Goal: Use online tool/utility: Utilize a website feature to perform a specific function

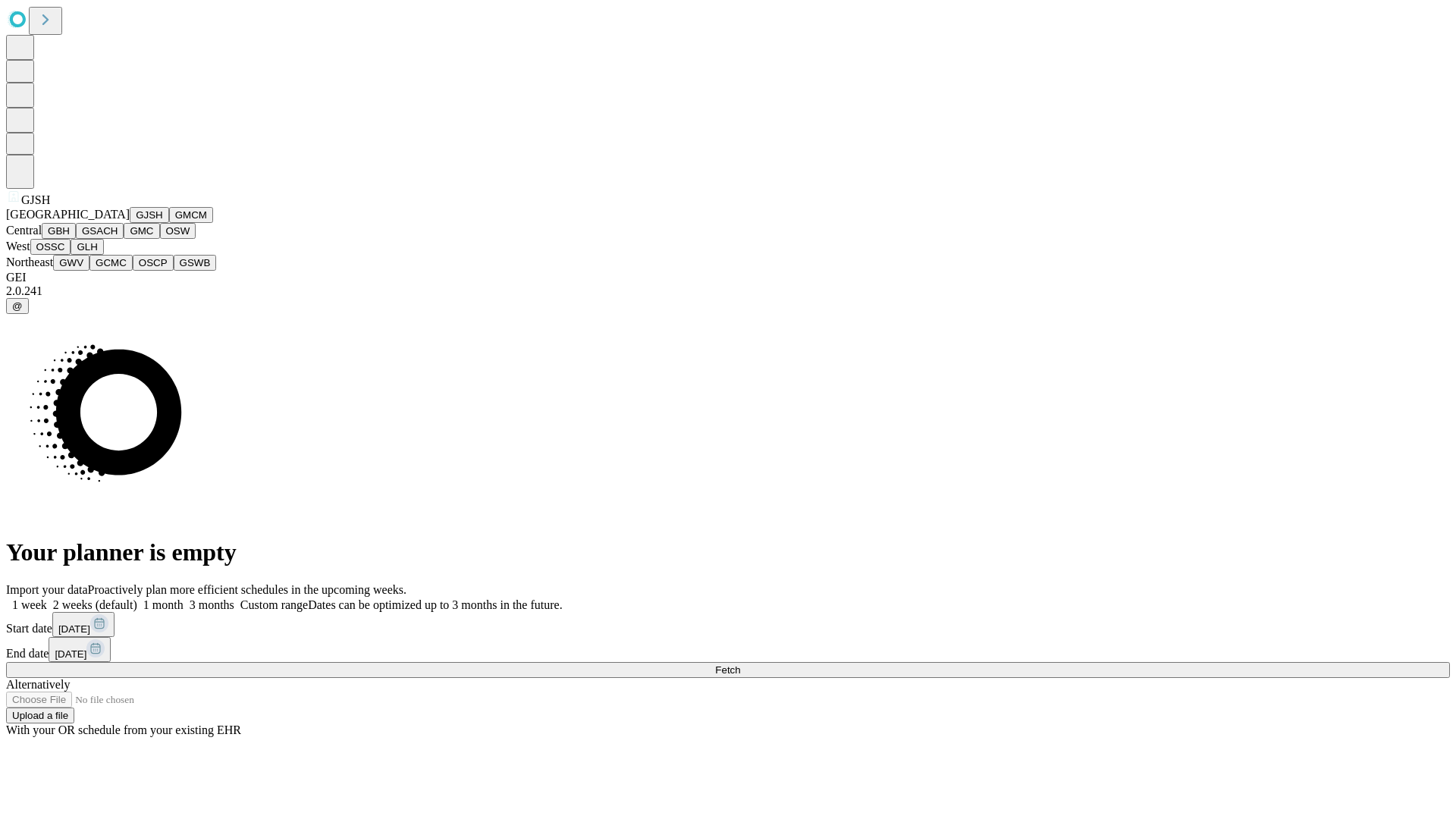
click at [130, 223] on button "GJSH" at bounding box center [149, 215] width 40 height 16
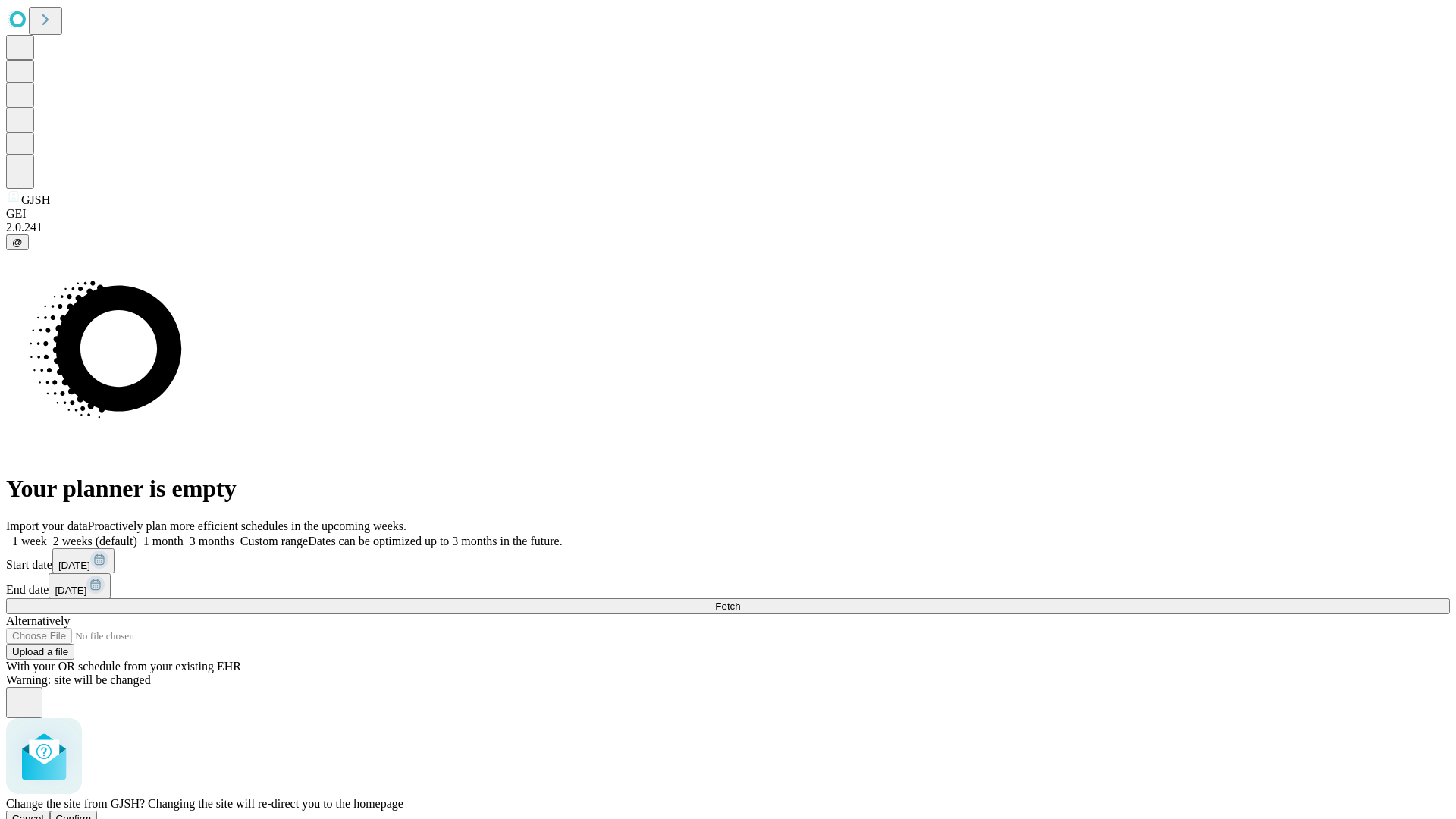
click at [92, 814] on span "Confirm" at bounding box center [74, 819] width 35 height 11
click at [137, 535] on label "2 weeks (default)" at bounding box center [92, 541] width 90 height 13
click at [740, 601] on span "Fetch" at bounding box center [728, 607] width 25 height 11
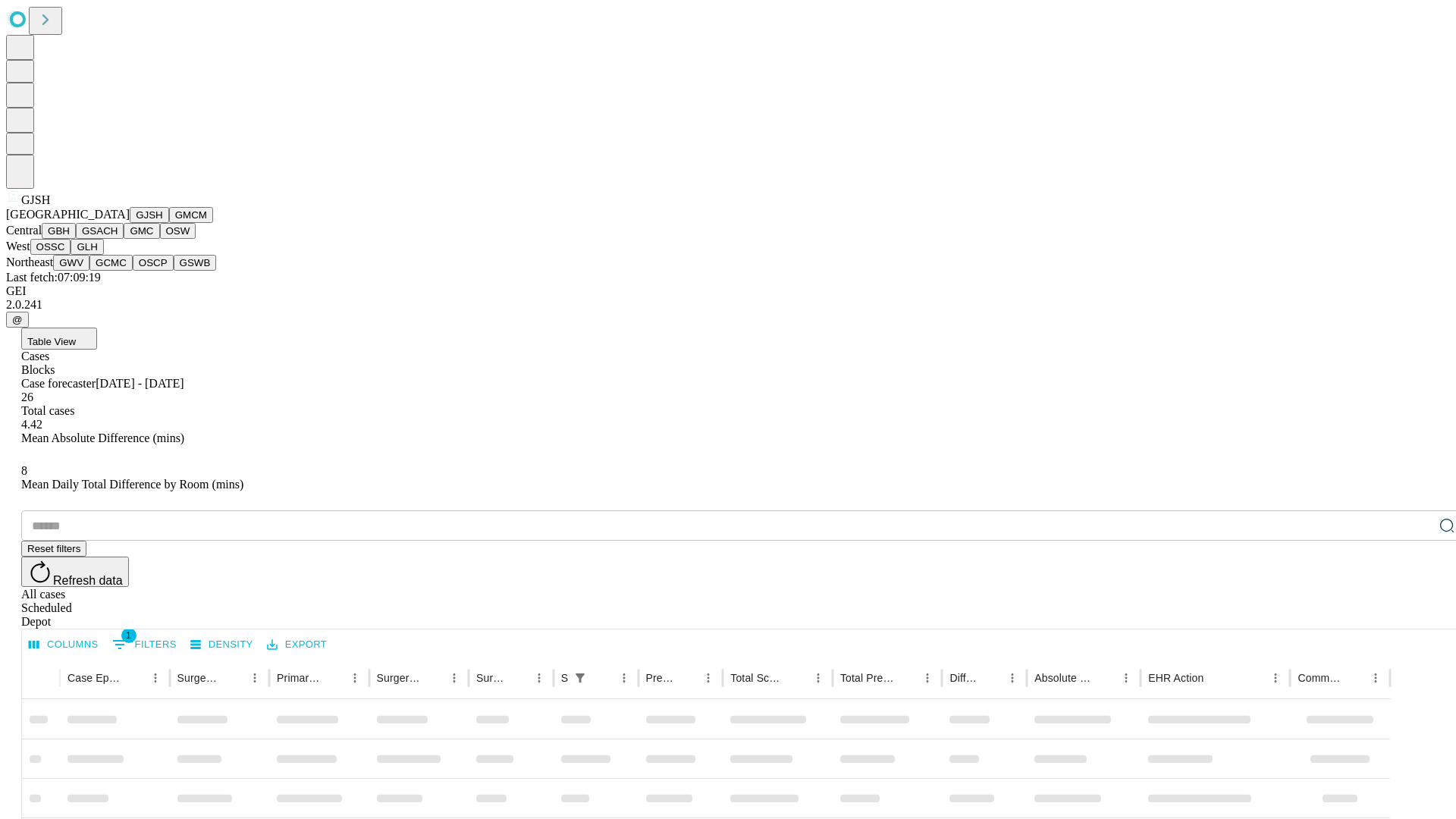
click at [169, 223] on button "GMCM" at bounding box center [191, 215] width 44 height 16
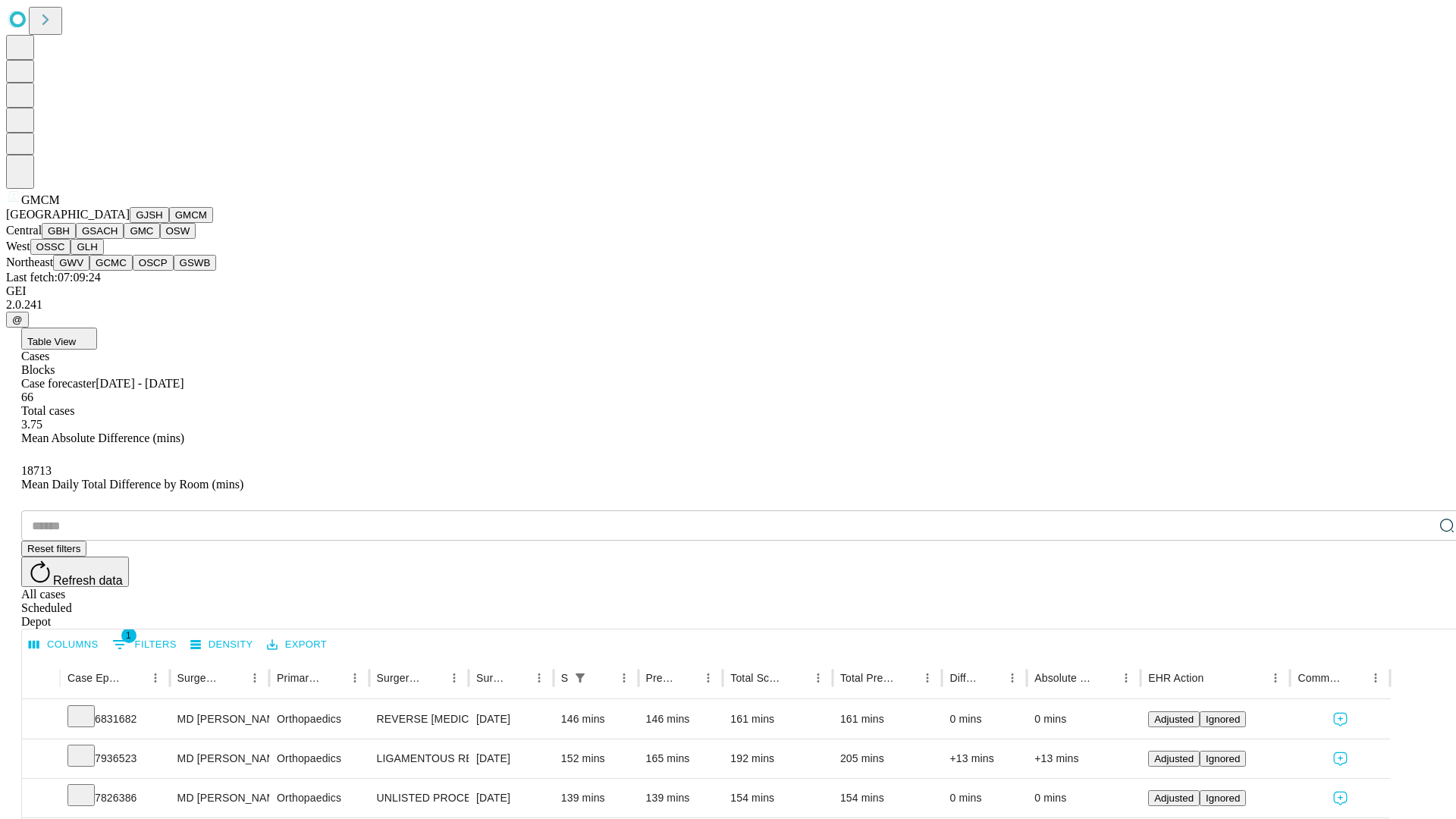
click at [76, 239] on button "GBH" at bounding box center [58, 231] width 34 height 16
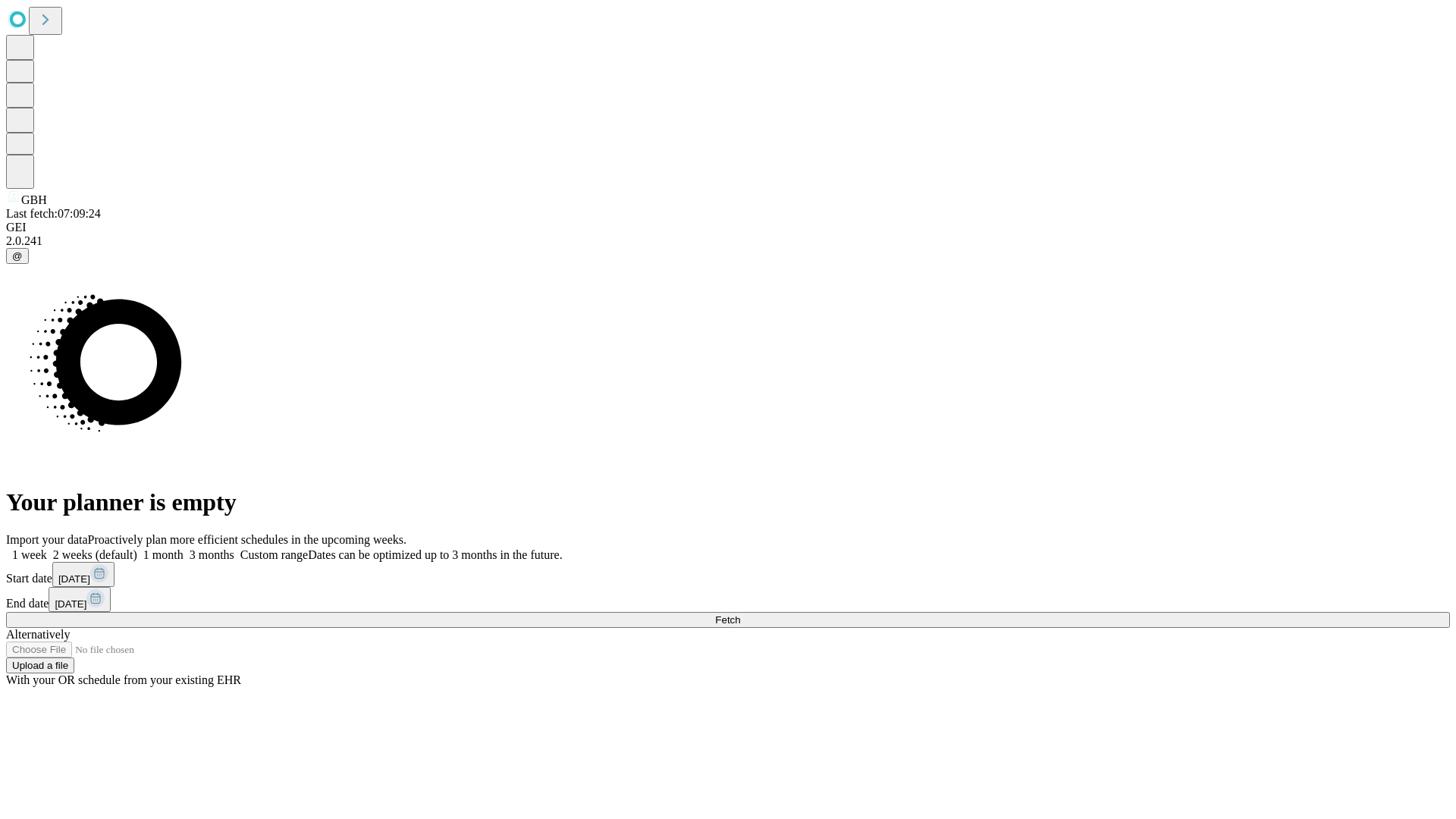
click at [137, 548] on label "2 weeks (default)" at bounding box center [92, 555] width 90 height 13
click at [740, 614] on span "Fetch" at bounding box center [728, 620] width 25 height 11
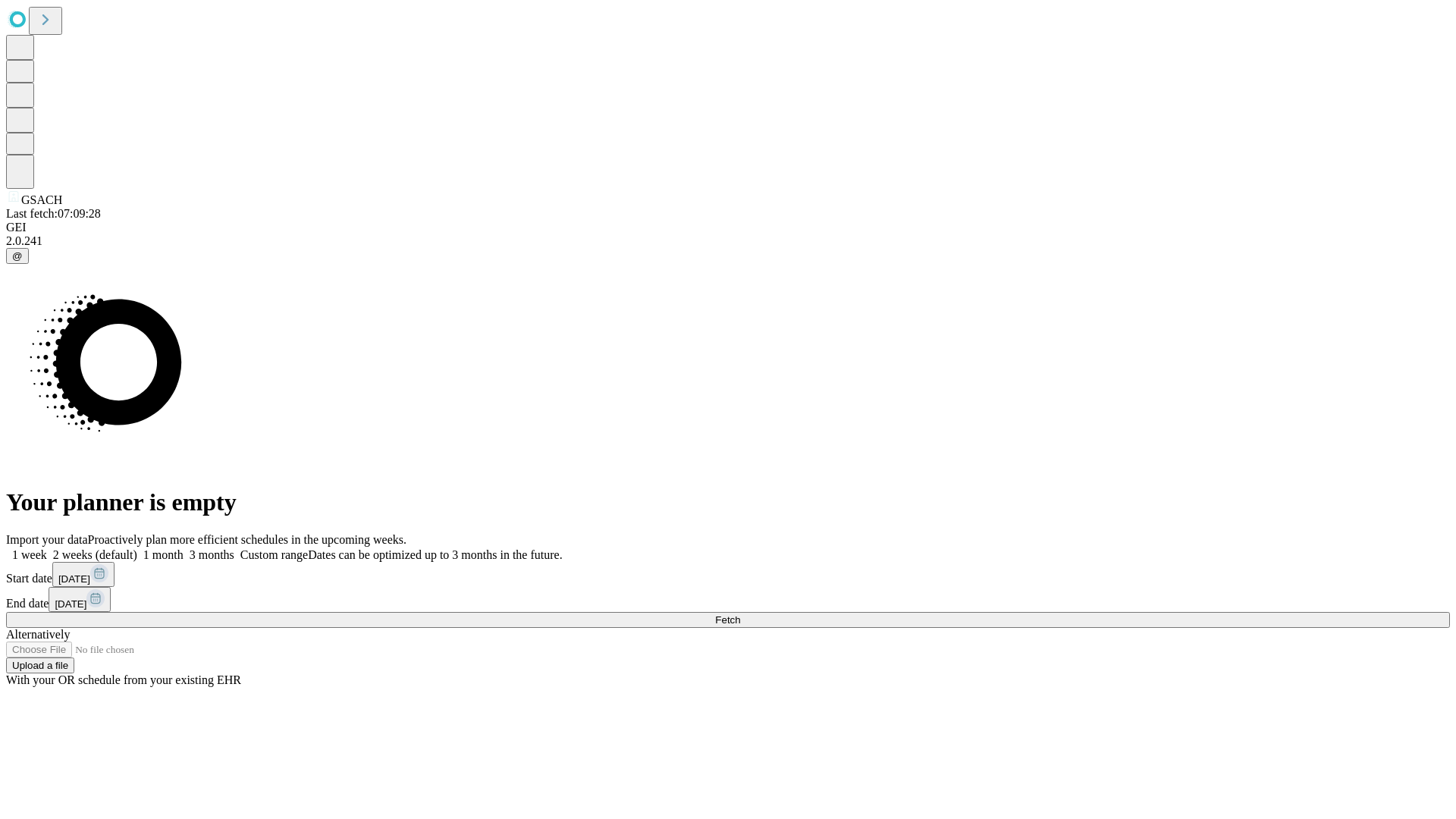
click at [137, 548] on label "2 weeks (default)" at bounding box center [92, 555] width 90 height 13
click at [740, 614] on span "Fetch" at bounding box center [728, 620] width 25 height 11
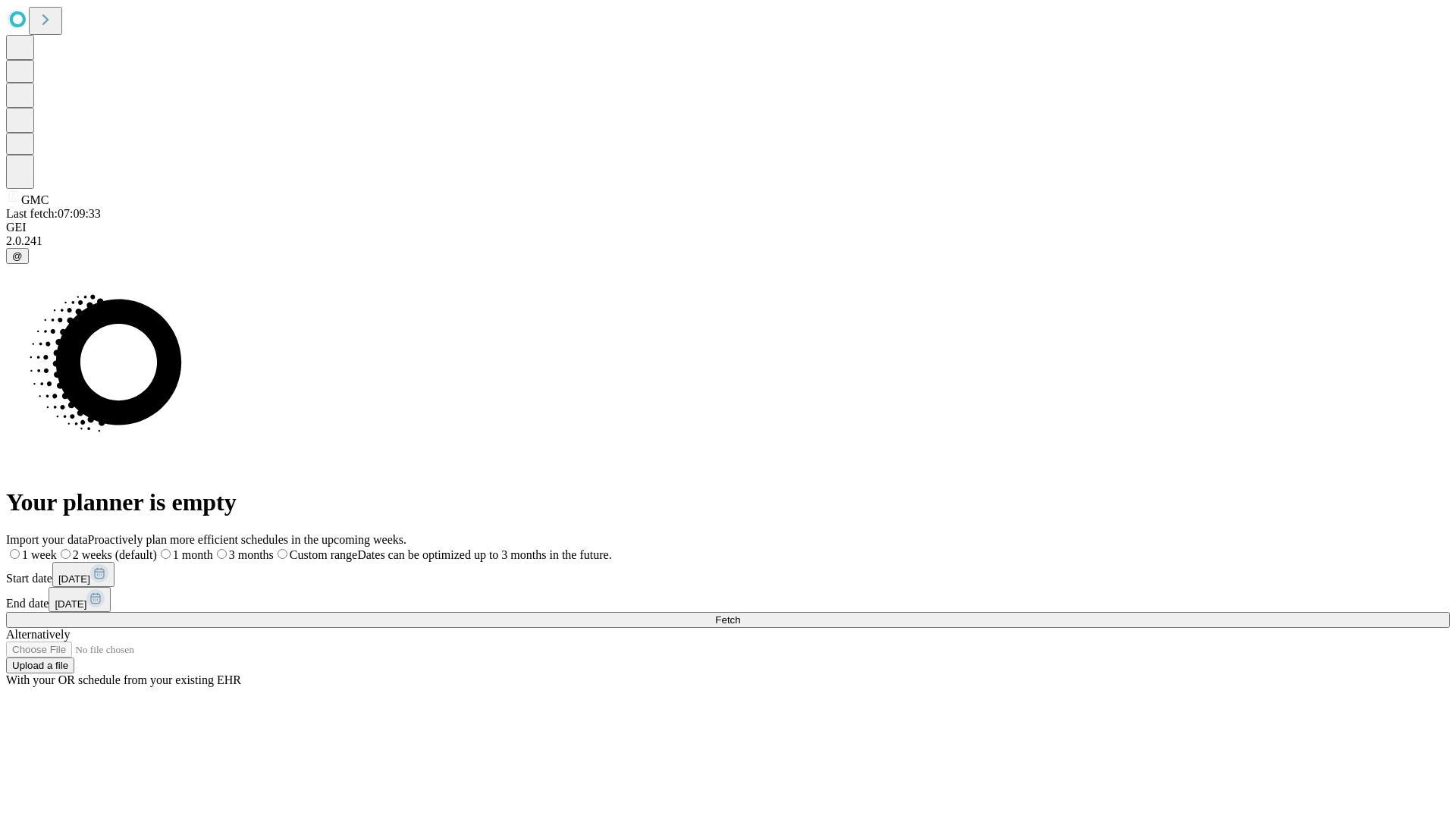
click at [157, 548] on label "2 weeks (default)" at bounding box center [108, 555] width 100 height 13
click at [740, 614] on span "Fetch" at bounding box center [728, 620] width 25 height 11
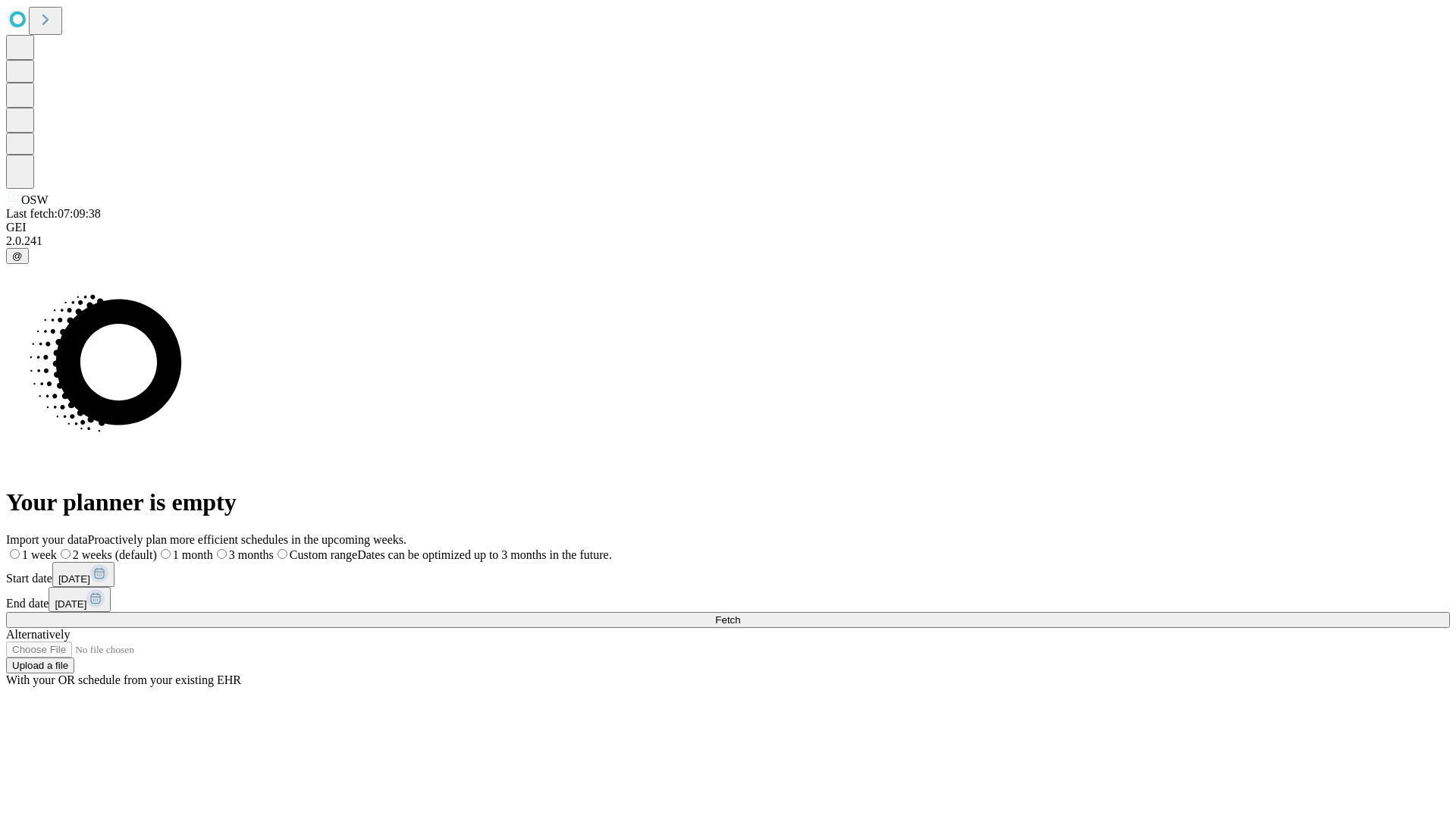
click at [157, 548] on label "2 weeks (default)" at bounding box center [108, 555] width 100 height 13
click at [740, 614] on span "Fetch" at bounding box center [728, 620] width 25 height 11
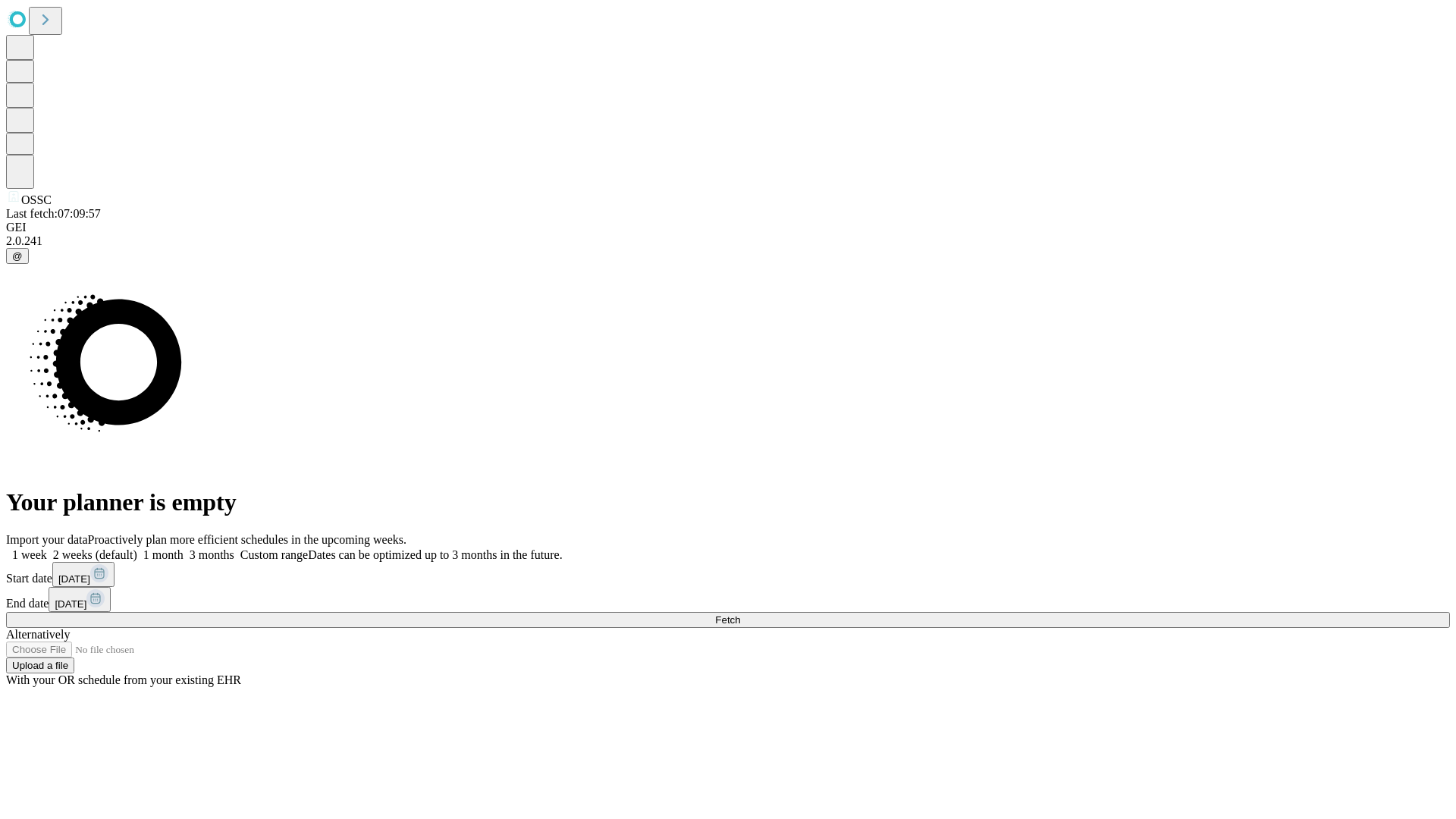
click at [137, 548] on label "2 weeks (default)" at bounding box center [92, 555] width 90 height 13
click at [740, 614] on span "Fetch" at bounding box center [728, 620] width 25 height 11
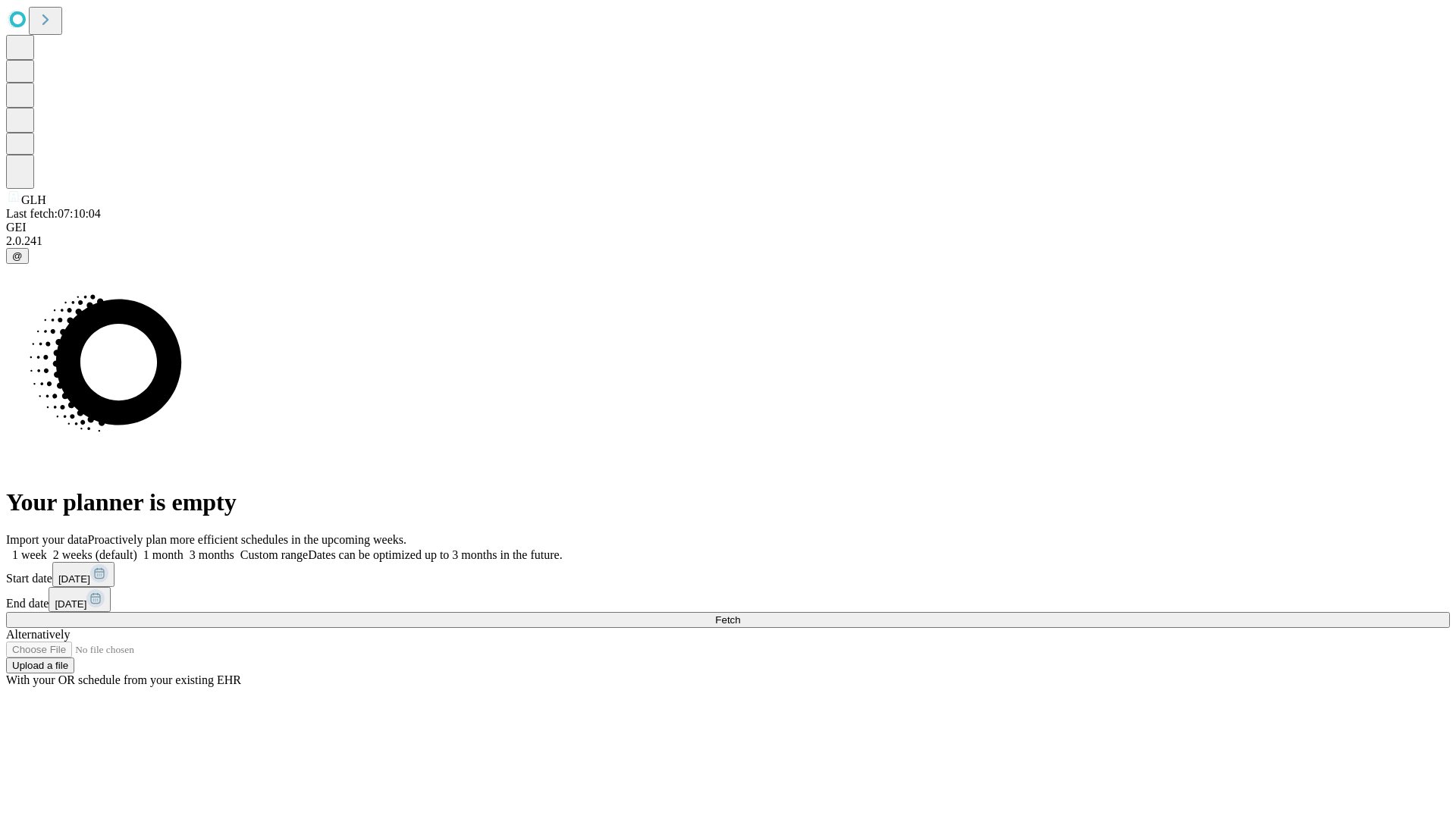
click at [740, 614] on span "Fetch" at bounding box center [728, 620] width 25 height 11
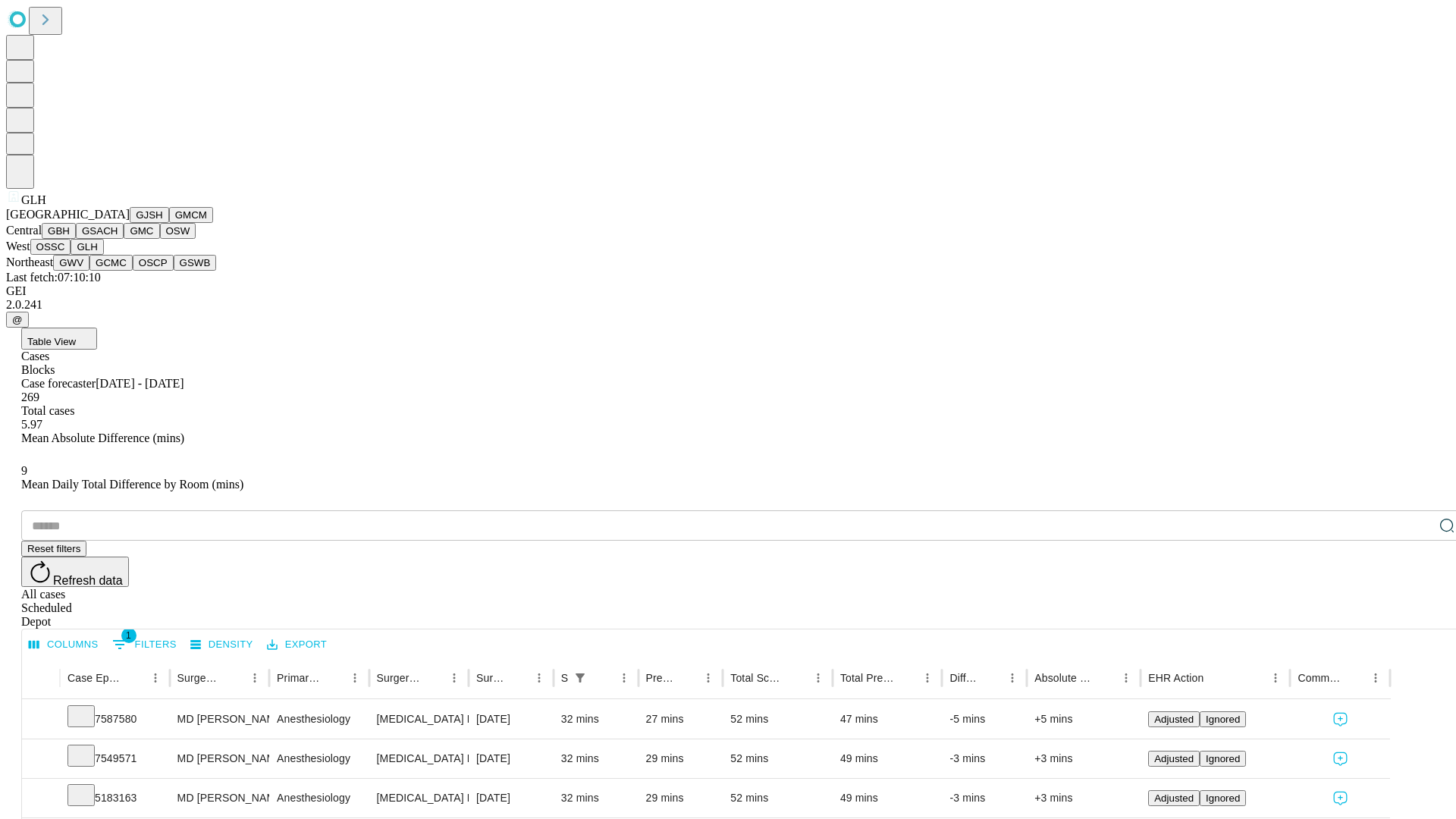
click at [90, 271] on button "GWV" at bounding box center [71, 263] width 36 height 16
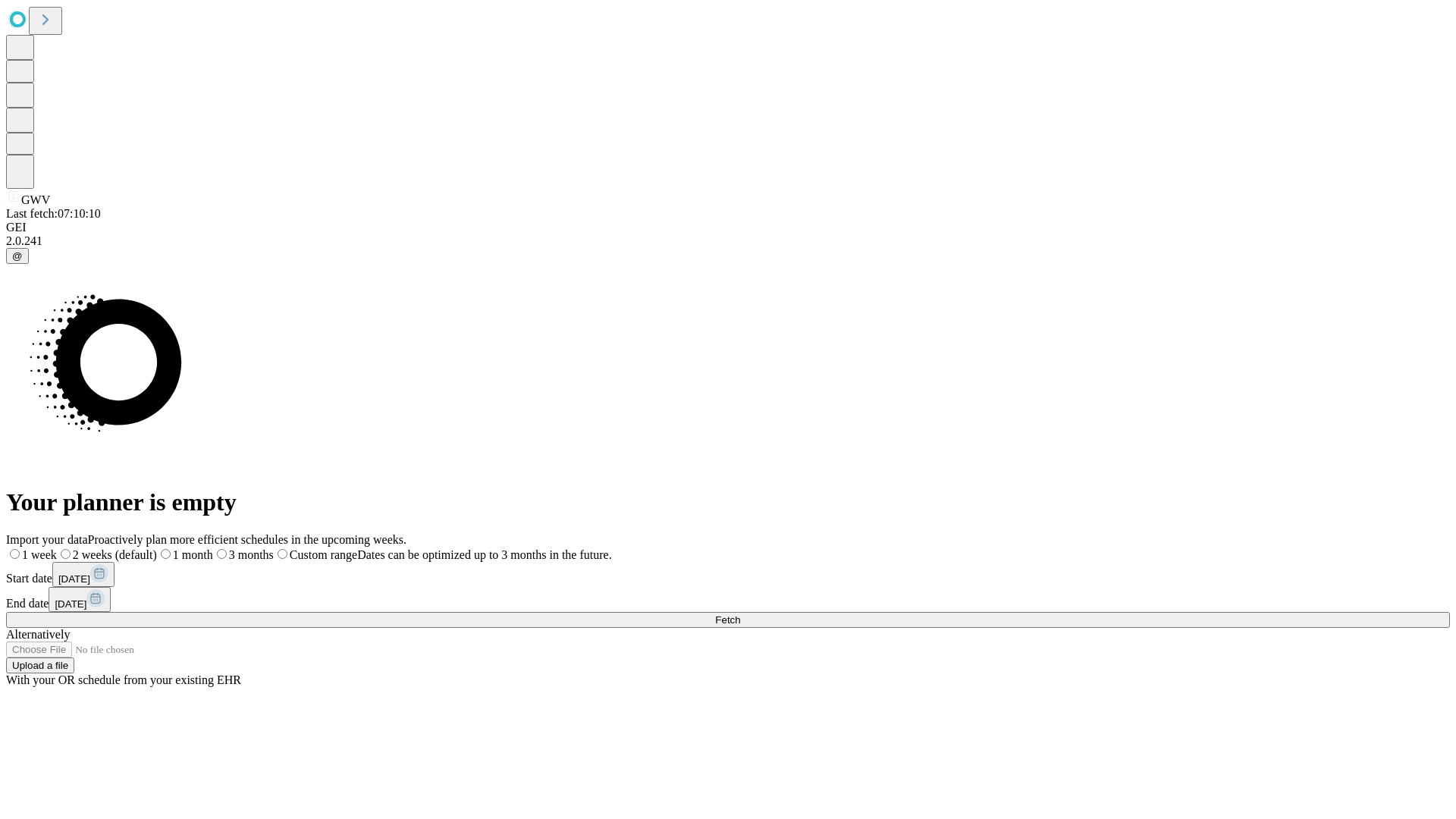
click at [740, 614] on span "Fetch" at bounding box center [728, 620] width 25 height 11
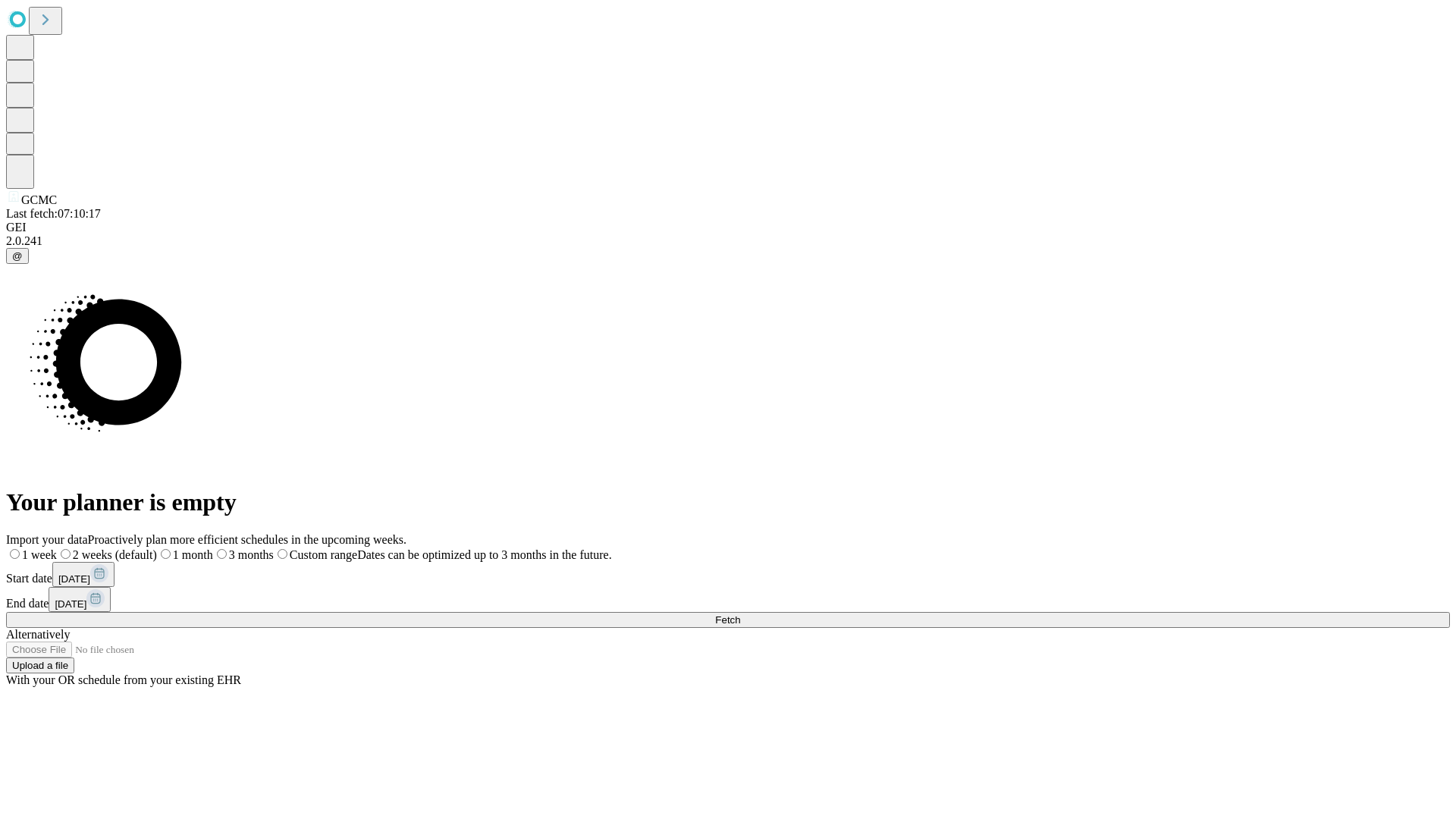
click at [157, 548] on label "2 weeks (default)" at bounding box center [108, 555] width 100 height 13
click at [740, 614] on span "Fetch" at bounding box center [728, 620] width 25 height 11
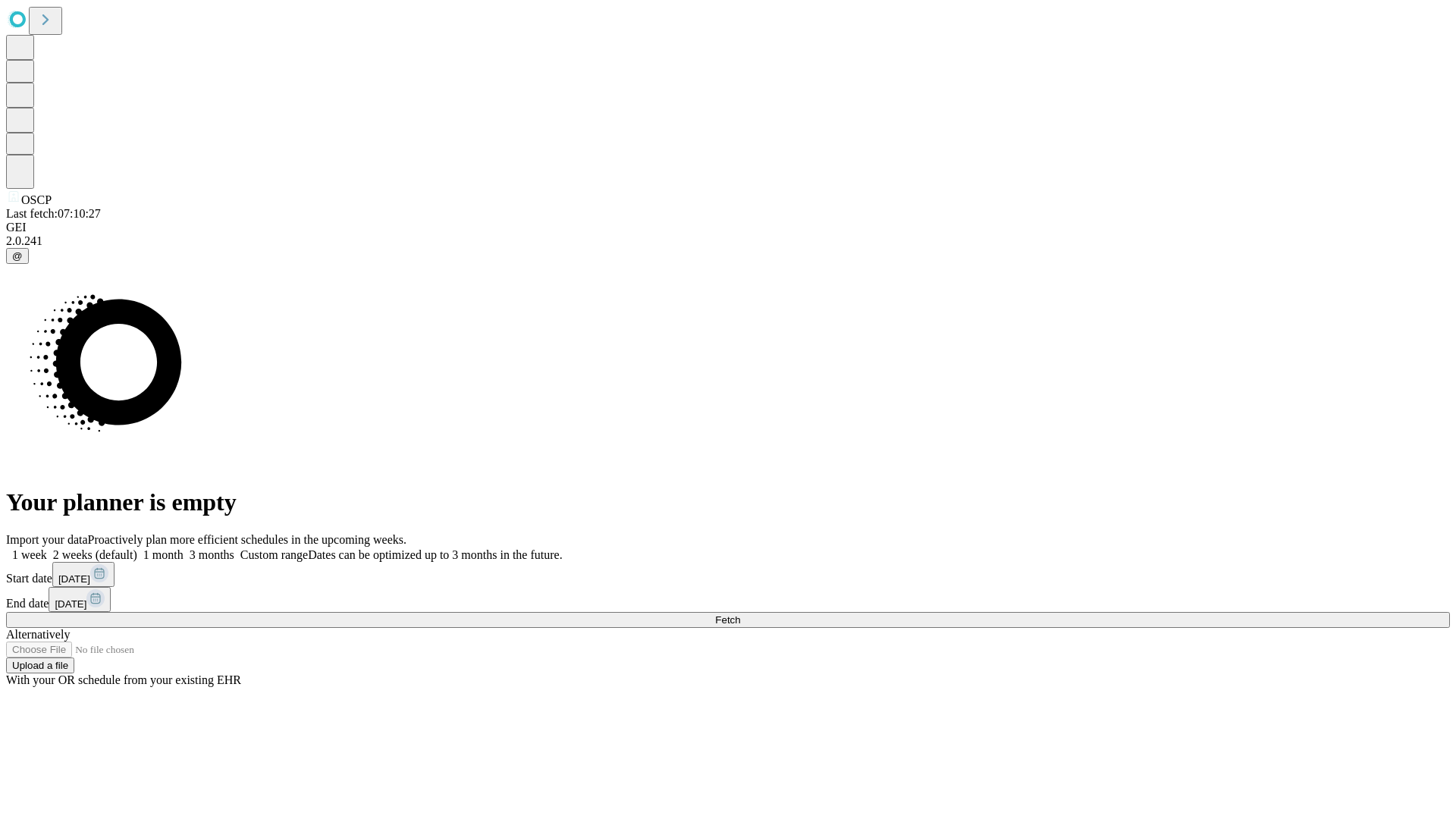
click at [137, 548] on label "2 weeks (default)" at bounding box center [92, 555] width 90 height 13
click at [740, 614] on span "Fetch" at bounding box center [728, 620] width 25 height 11
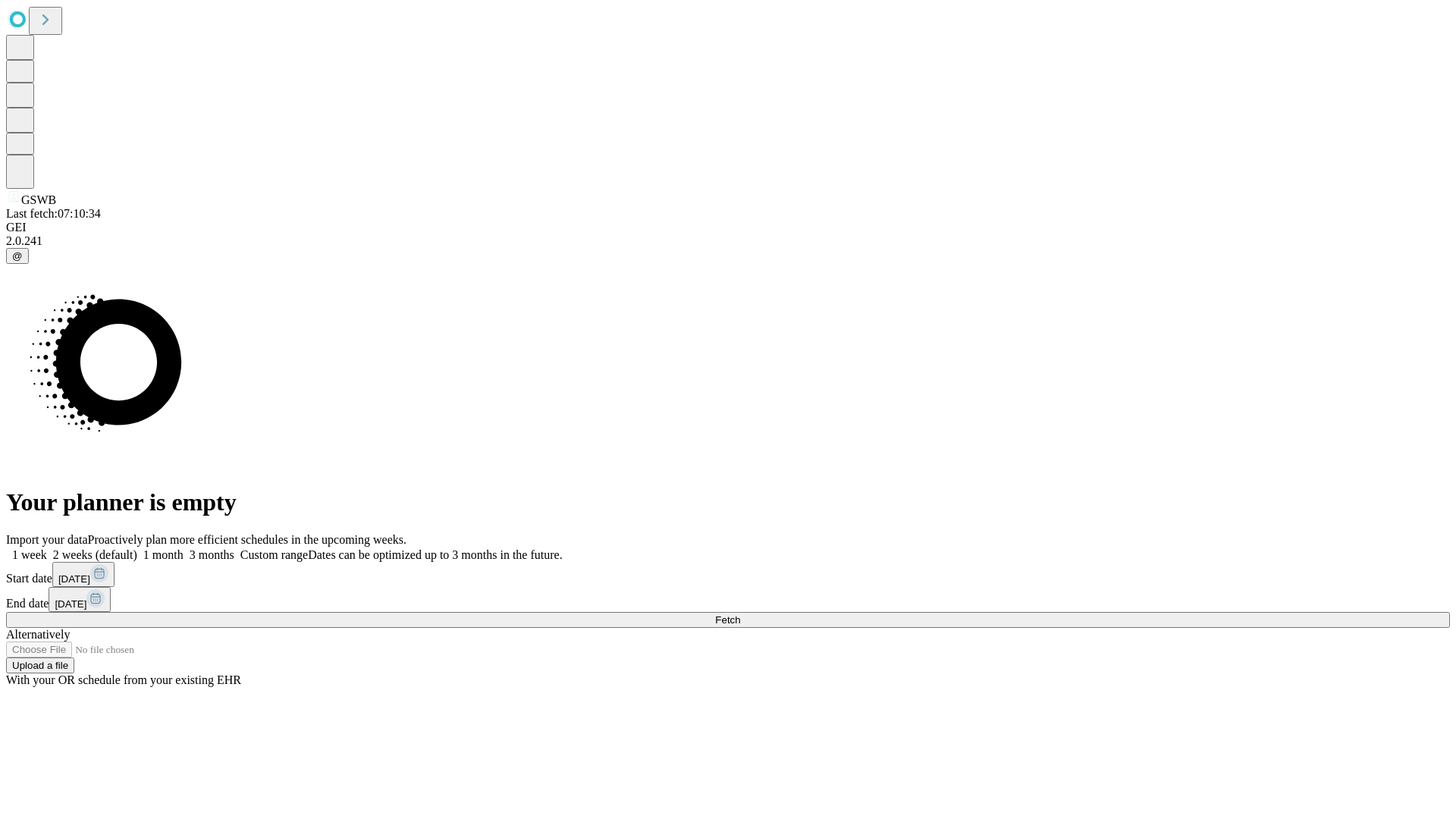
click at [137, 548] on label "2 weeks (default)" at bounding box center [92, 555] width 90 height 13
click at [740, 614] on span "Fetch" at bounding box center [728, 620] width 25 height 11
